Goal: Information Seeking & Learning: Find specific fact

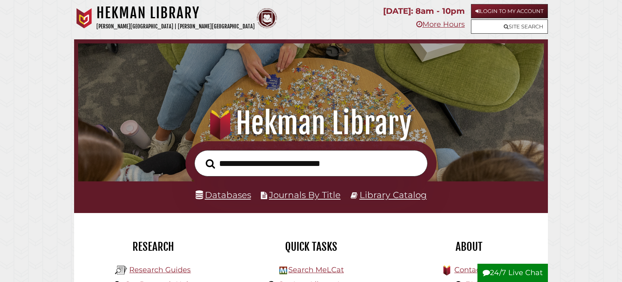
scroll to position [154, 462]
type input "**********"
click at [202, 156] on button "Search" at bounding box center [210, 163] width 17 height 14
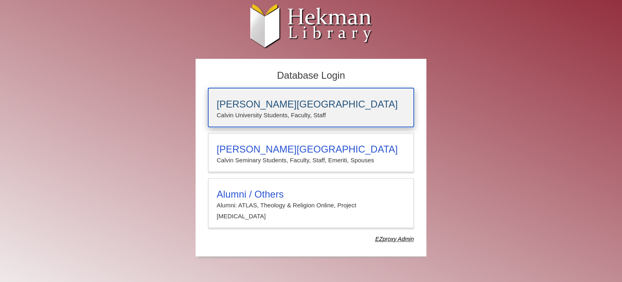
click at [284, 104] on h3 "[PERSON_NAME][GEOGRAPHIC_DATA]" at bounding box center [311, 103] width 189 height 11
